Goal: Task Accomplishment & Management: Manage account settings

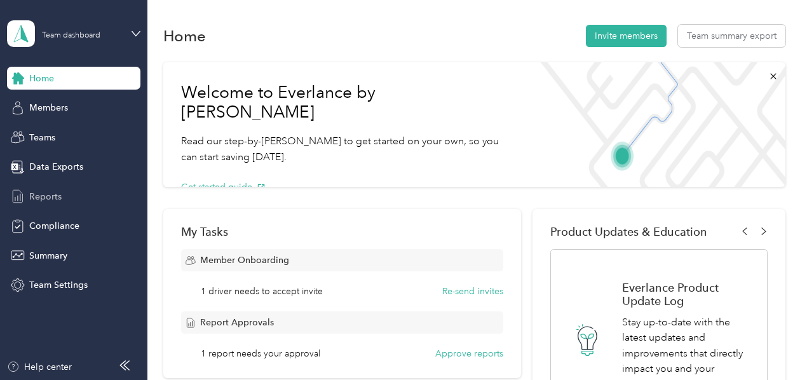
click at [46, 194] on span "Reports" at bounding box center [45, 196] width 32 height 13
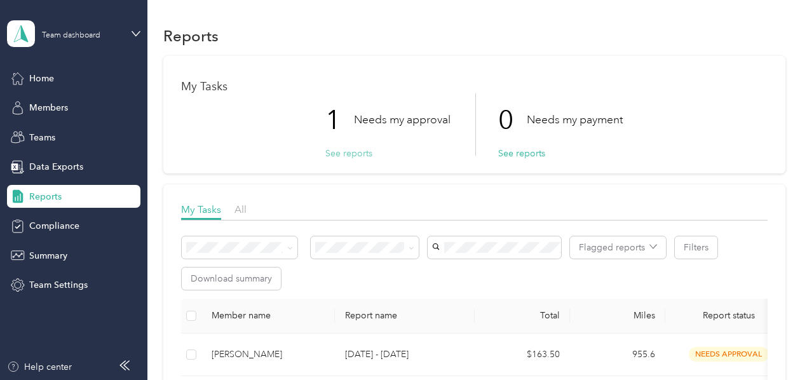
click at [344, 152] on button "See reports" at bounding box center [348, 153] width 47 height 13
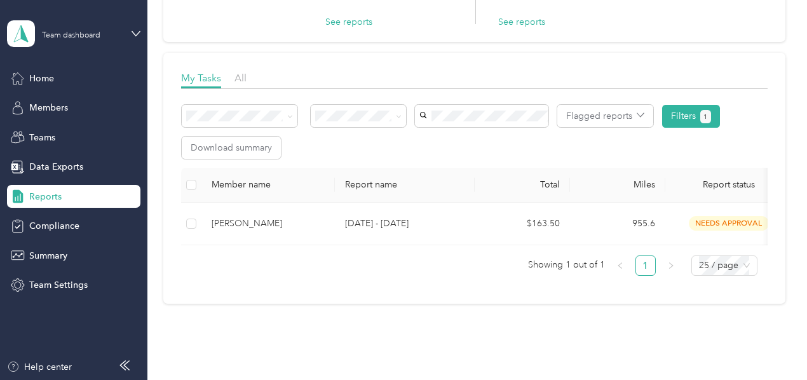
scroll to position [146, 0]
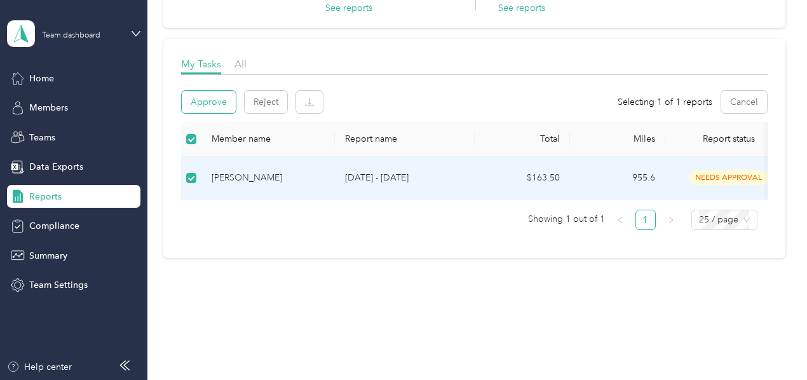
click at [217, 99] on button "Approve" at bounding box center [209, 102] width 54 height 22
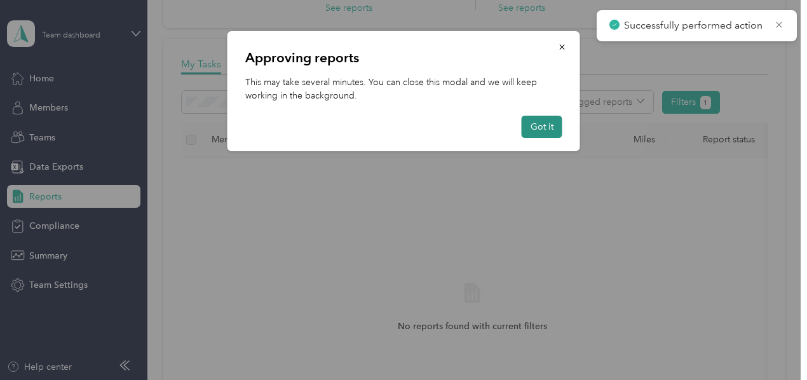
click at [547, 137] on button "Got it" at bounding box center [542, 127] width 41 height 22
